Goal: Task Accomplishment & Management: Use online tool/utility

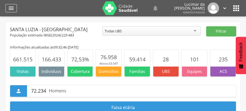
click at [8, 7] on icon "" at bounding box center [11, 8] width 7 height 7
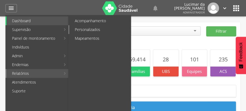
click at [93, 30] on link "Personalizados" at bounding box center [99, 29] width 61 height 9
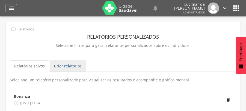
click at [75, 66] on link "Criar relatórios" at bounding box center [68, 65] width 36 height 11
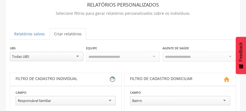
scroll to position [36, 0]
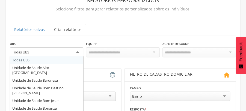
click at [78, 52] on div "Todas UBS" at bounding box center [46, 52] width 73 height 10
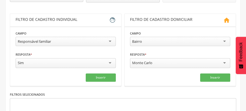
scroll to position [96, 0]
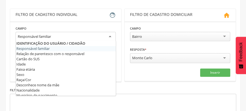
click at [111, 35] on div "Responsável familiar" at bounding box center [66, 37] width 100 height 10
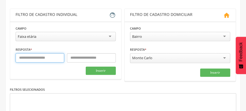
click at [38, 57] on input "text" at bounding box center [40, 57] width 49 height 9
type input "**"
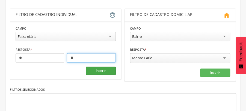
type input "**"
click at [101, 68] on button "Inserir" at bounding box center [101, 70] width 30 height 8
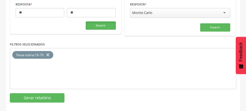
scroll to position [145, 0]
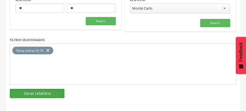
click at [43, 92] on button "Gerar relatório" at bounding box center [37, 93] width 55 height 9
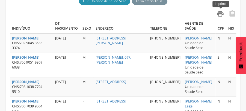
click at [220, 13] on icon "" at bounding box center [221, 14] width 8 height 8
